Goal: Task Accomplishment & Management: Use online tool/utility

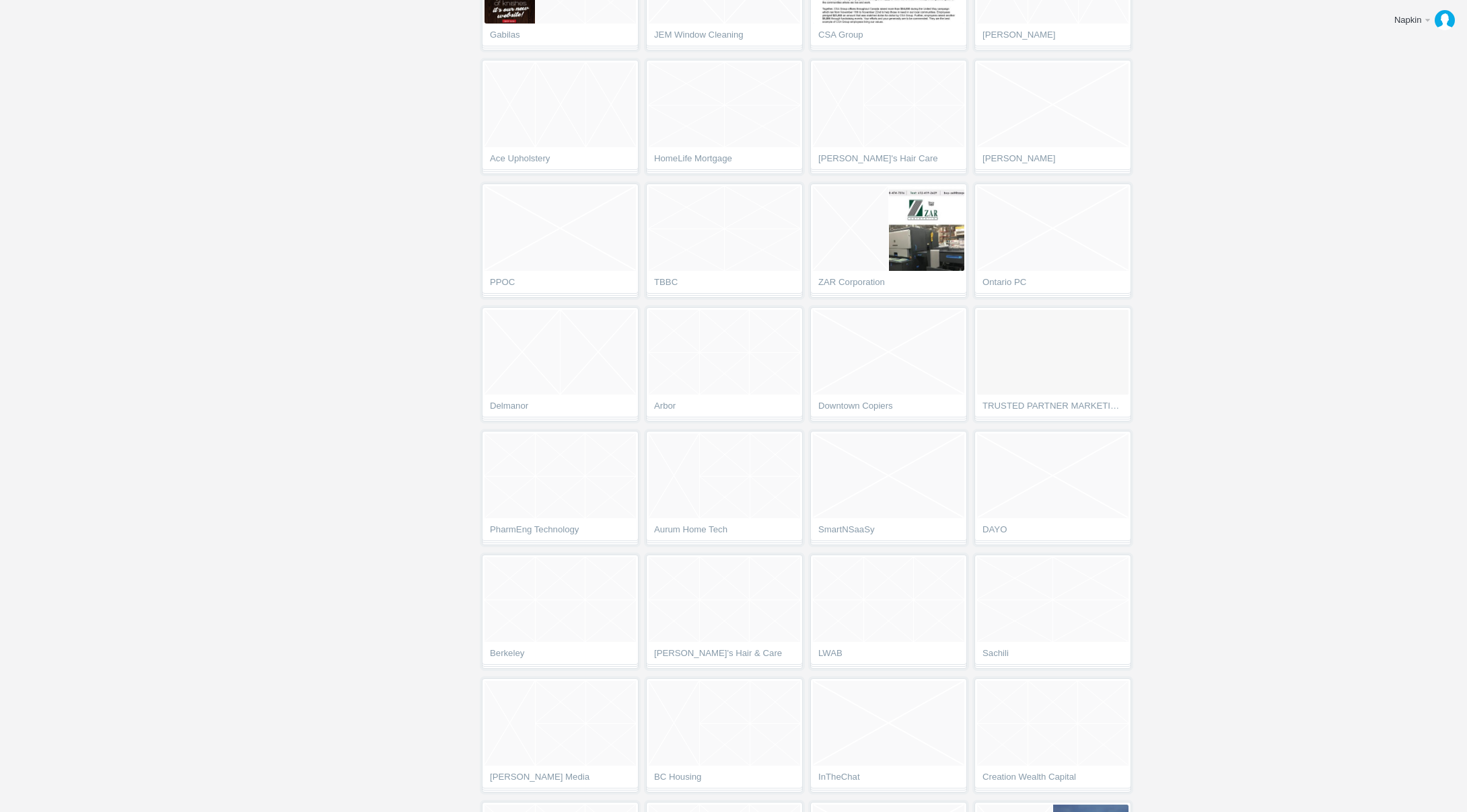
scroll to position [3824, 0]
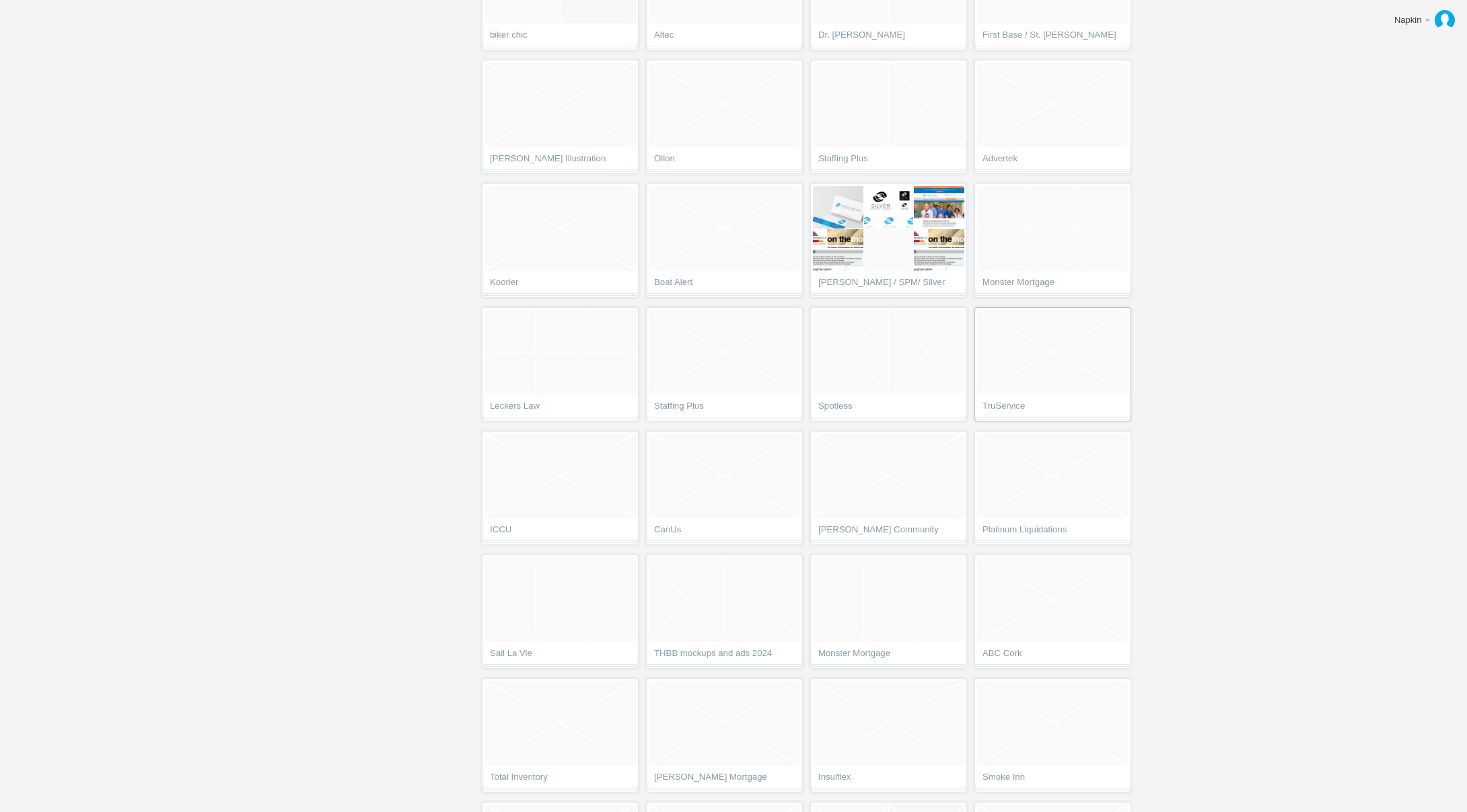
click at [1033, 403] on span "TruService" at bounding box center [1052, 408] width 140 height 13
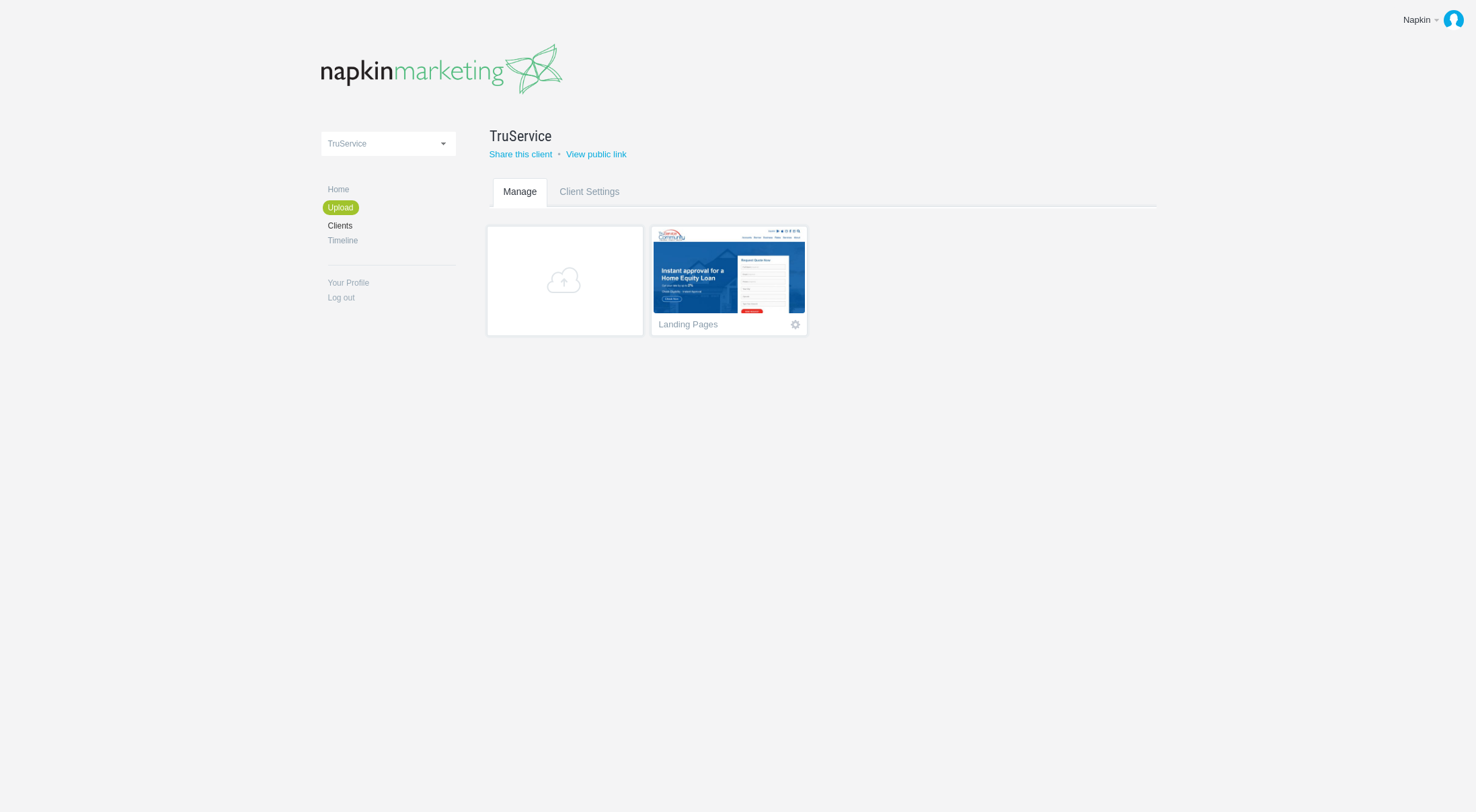
click at [763, 287] on img at bounding box center [729, 270] width 152 height 85
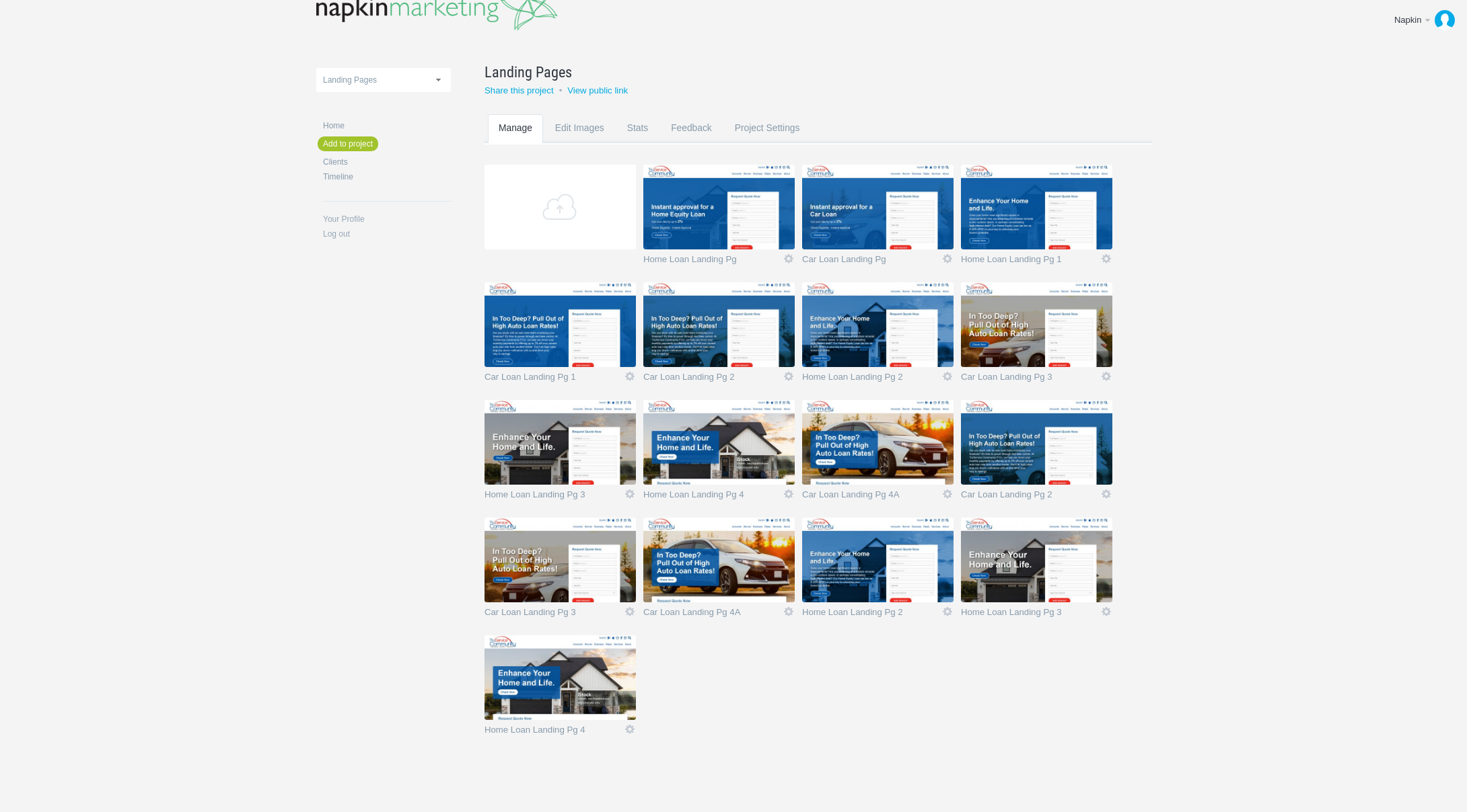
scroll to position [69, 0]
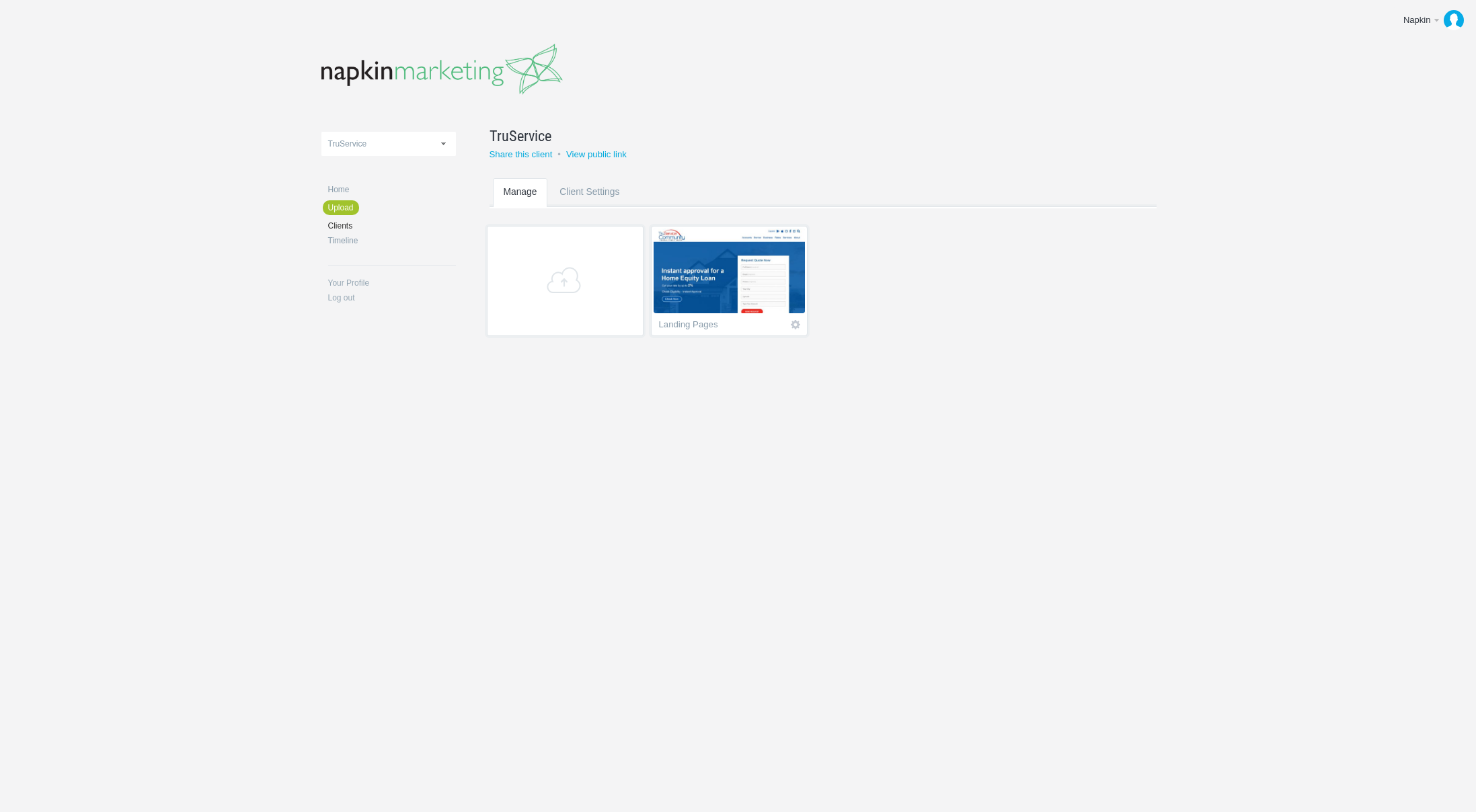
click at [854, 391] on div "DodickLandau NM Client Email Portfolio Email Campaigns SSC Seneca Alumni Creati…" at bounding box center [738, 202] width 834 height 405
click at [531, 261] on link "+" at bounding box center [565, 281] width 157 height 111
click at [934, 290] on span "Empty project" at bounding box center [894, 270] width 152 height 85
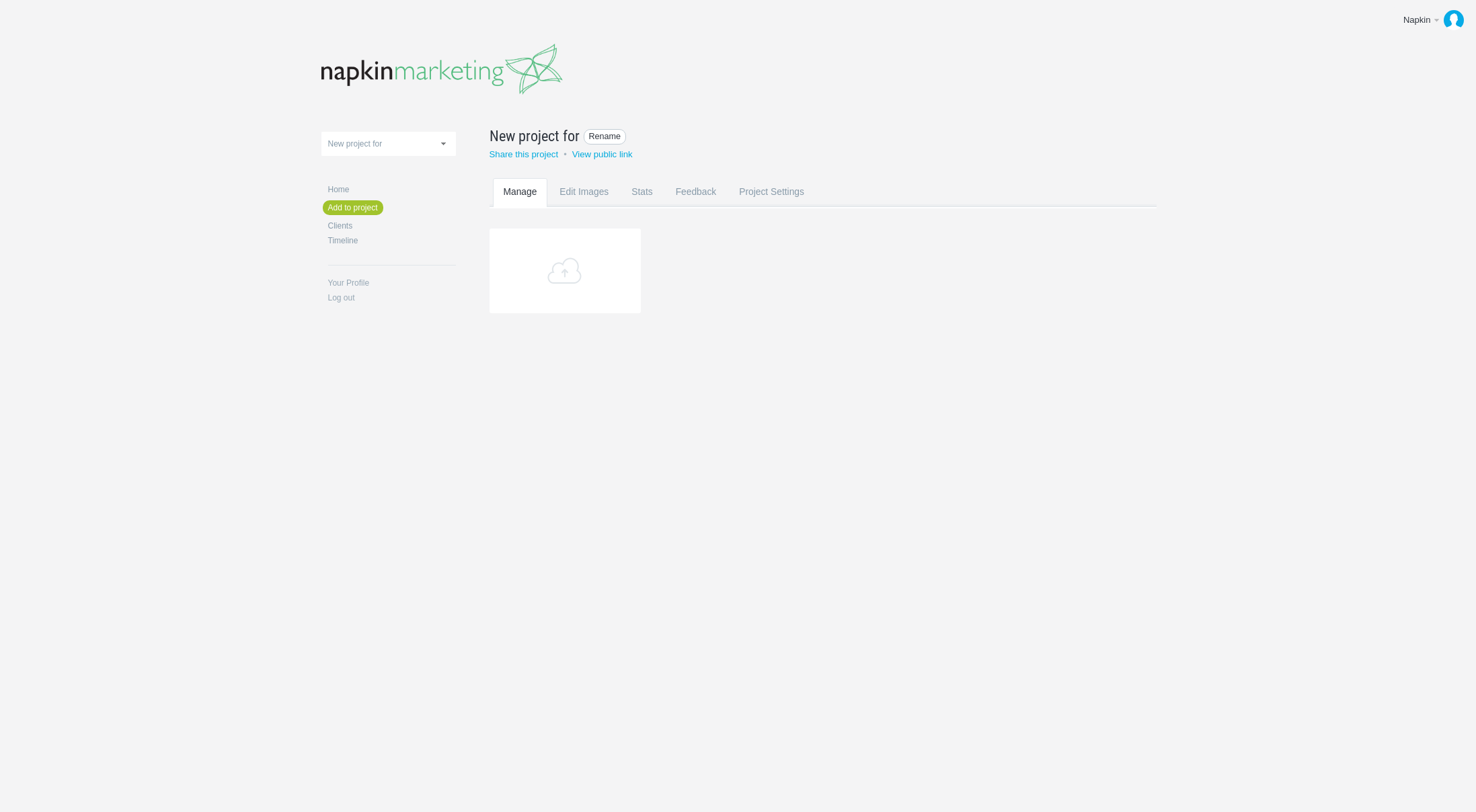
click at [599, 135] on span "Rename" at bounding box center [605, 137] width 43 height 16
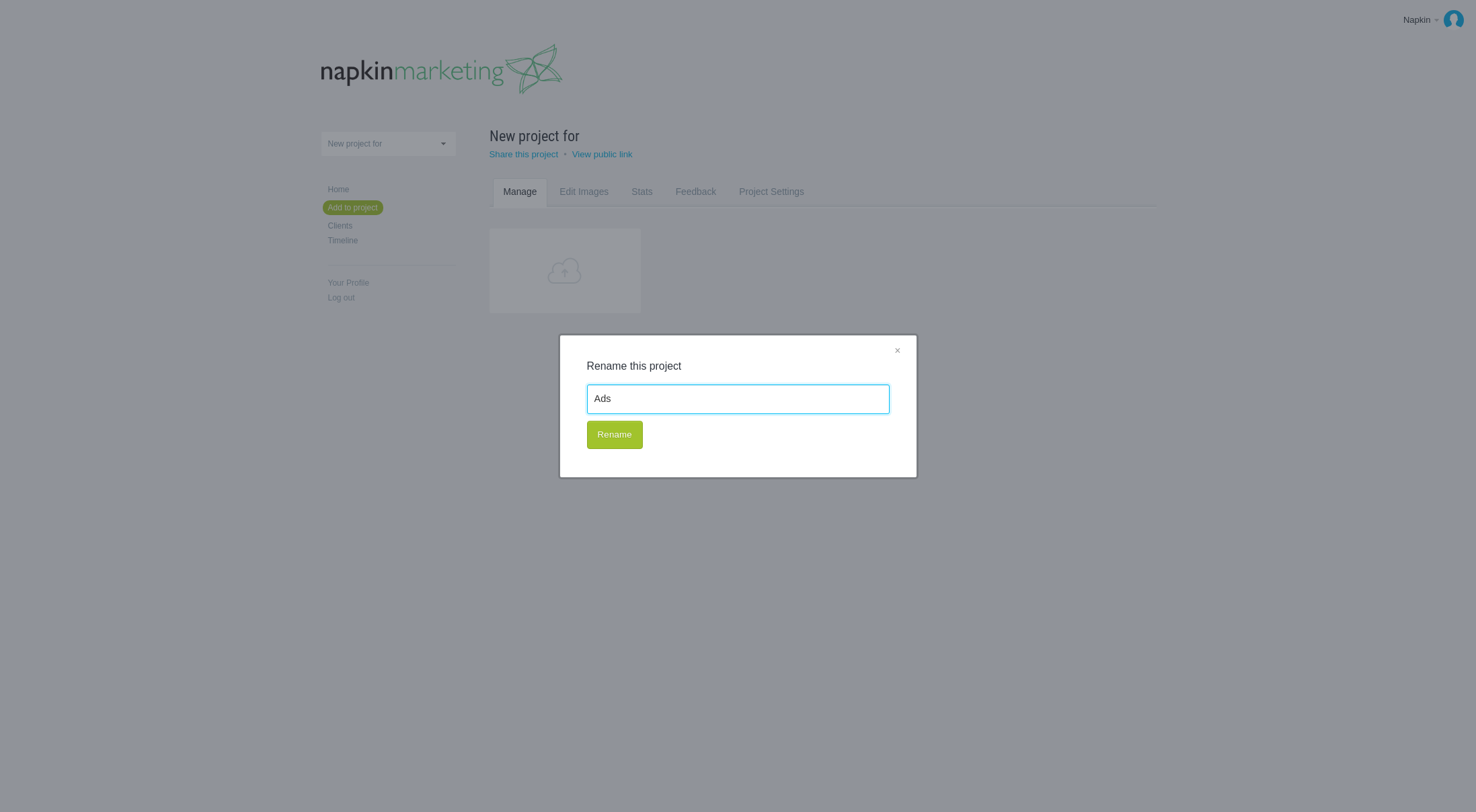
type input "Ads"
click at [587, 421] on button "Rename" at bounding box center [615, 435] width 56 height 28
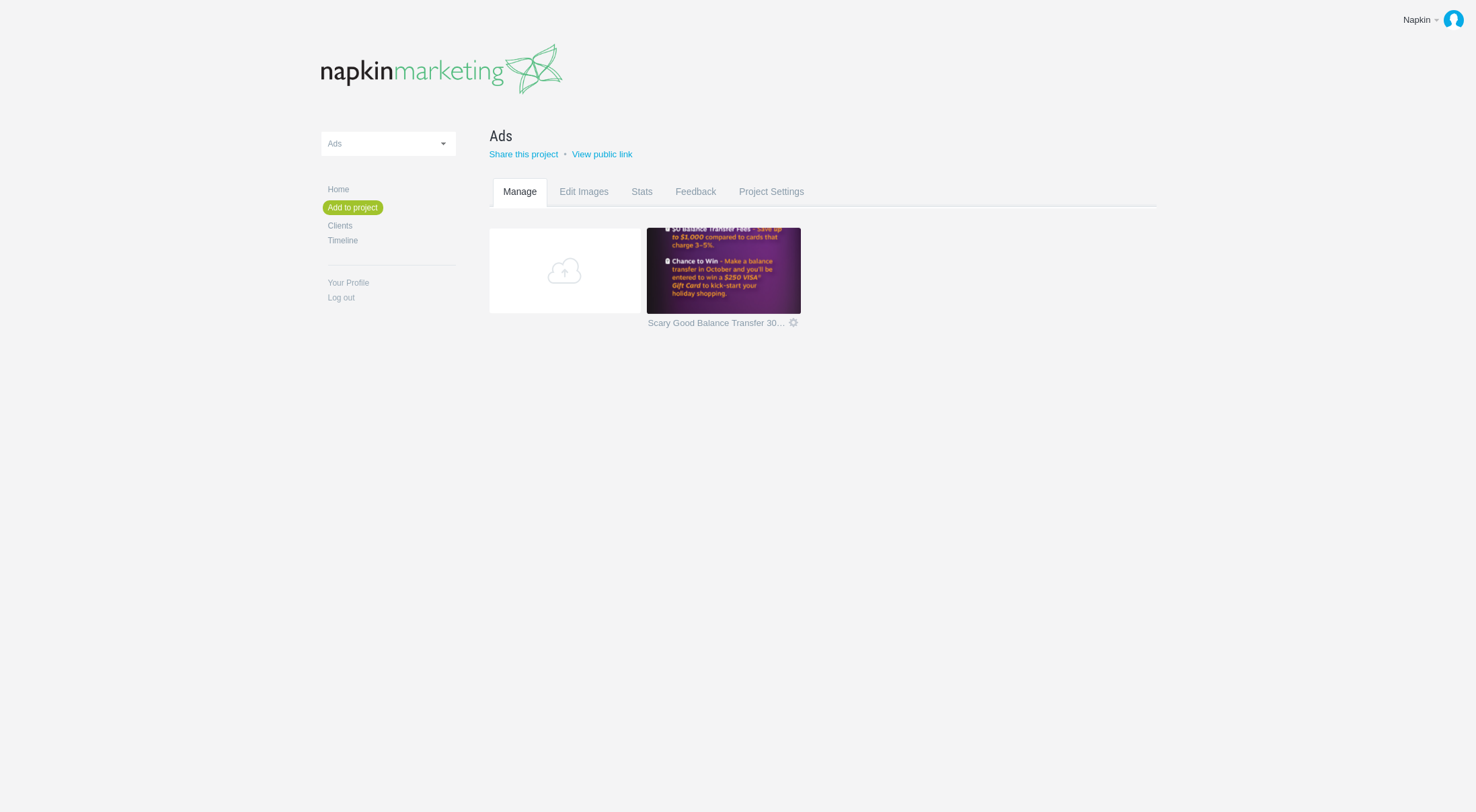
click at [728, 289] on img at bounding box center [724, 270] width 152 height 85
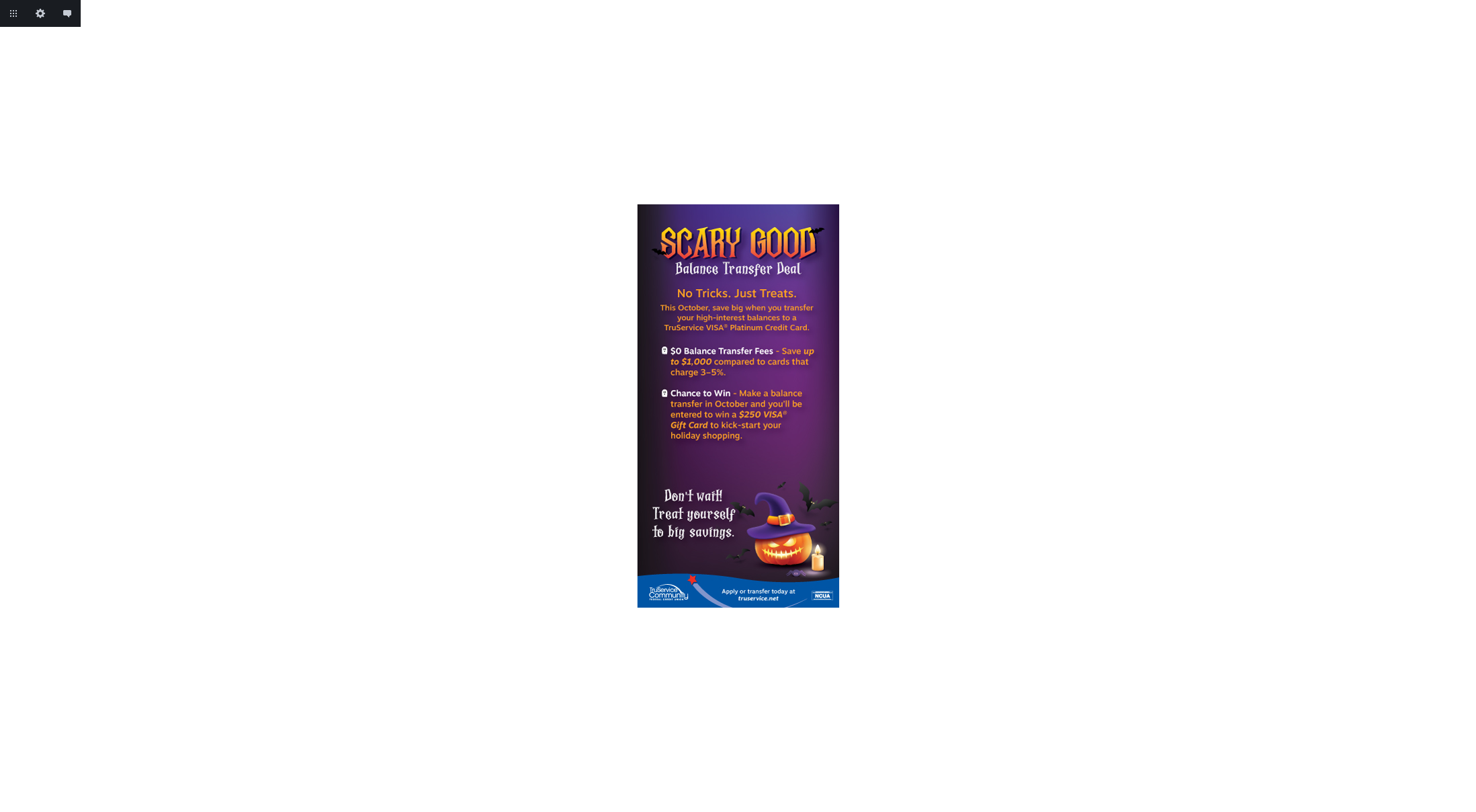
click at [915, 342] on div at bounding box center [738, 406] width 1476 height 403
click at [912, 342] on div at bounding box center [738, 406] width 1476 height 403
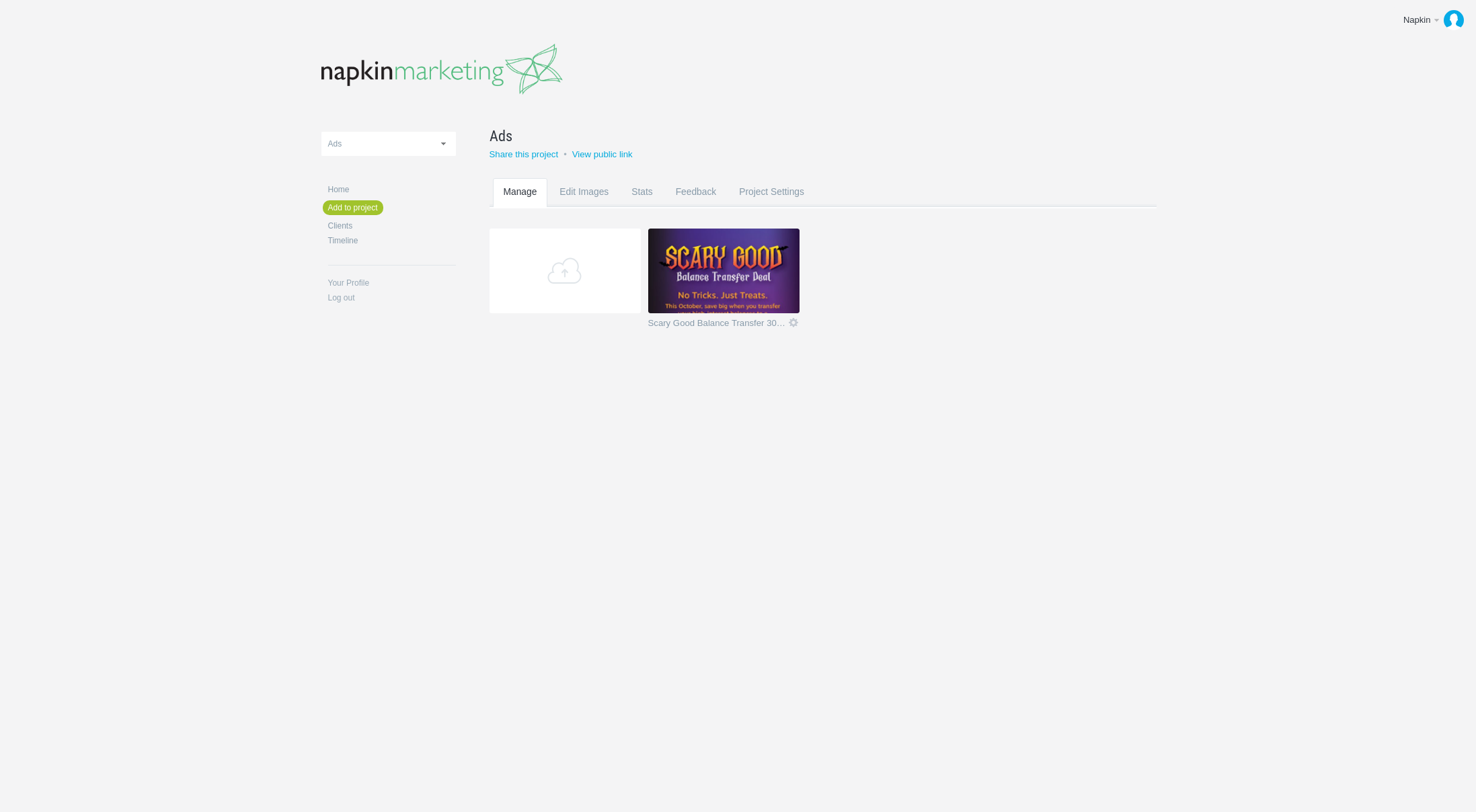
click at [715, 268] on img at bounding box center [724, 270] width 152 height 85
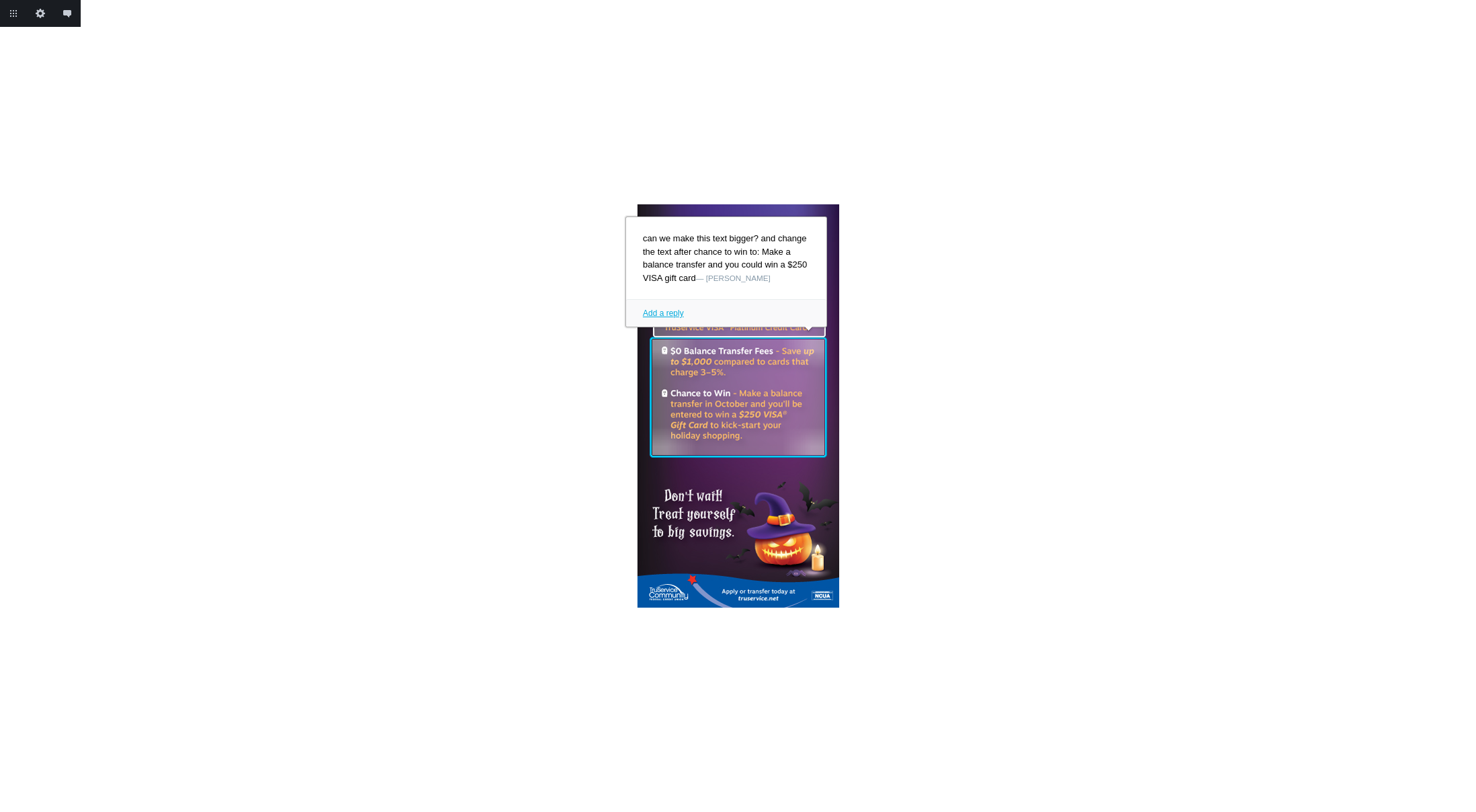
click at [725, 407] on link at bounding box center [738, 397] width 180 height 124
